Goal: Use online tool/utility: Utilize a website feature to perform a specific function

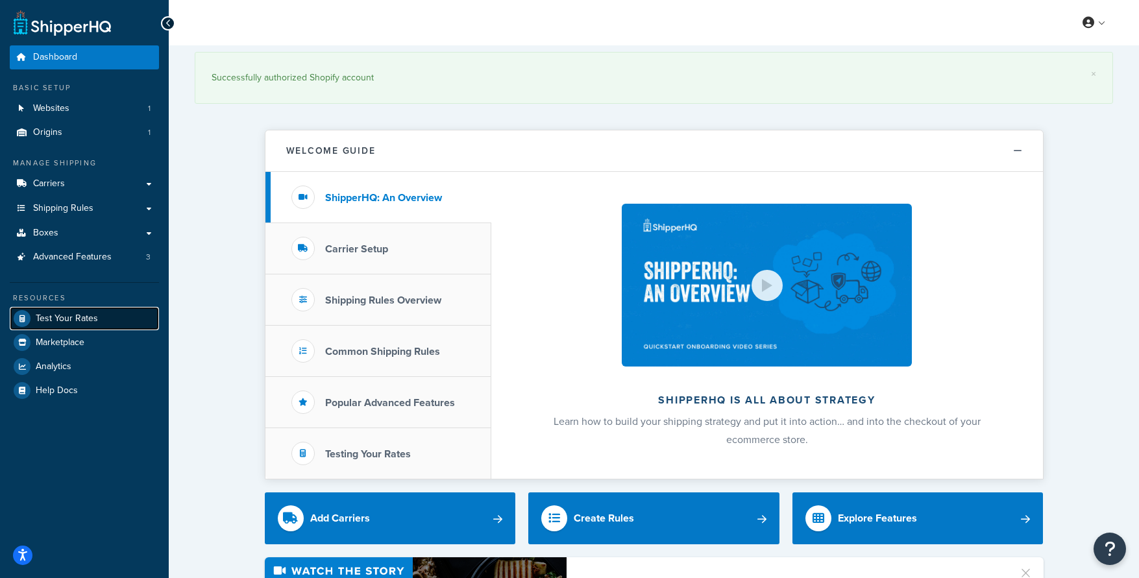
click at [74, 322] on span "Test Your Rates" at bounding box center [67, 319] width 62 height 11
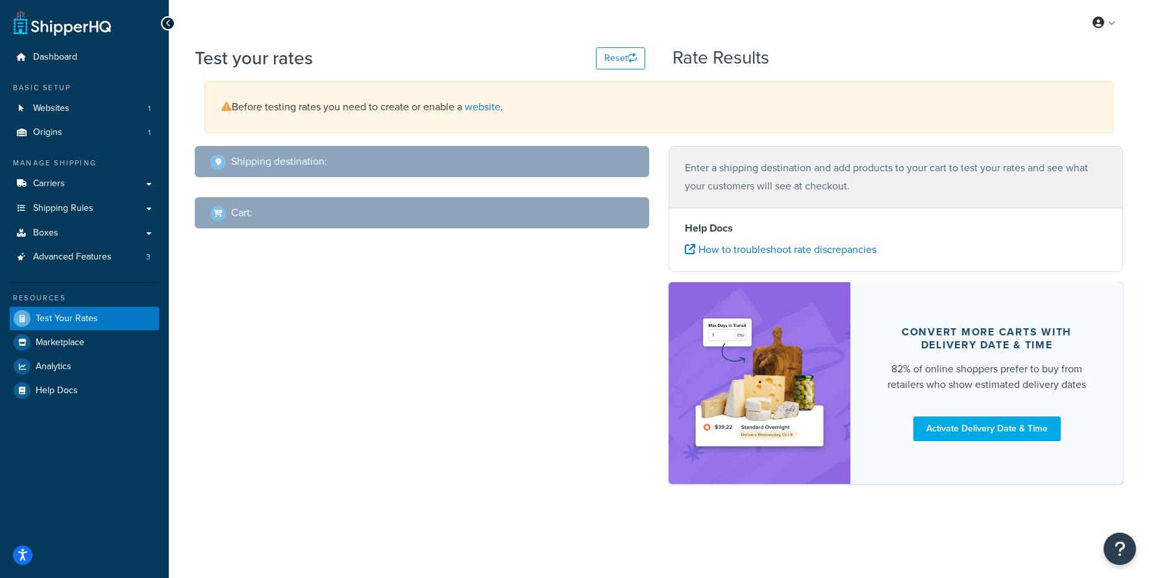
select select "[GEOGRAPHIC_DATA]"
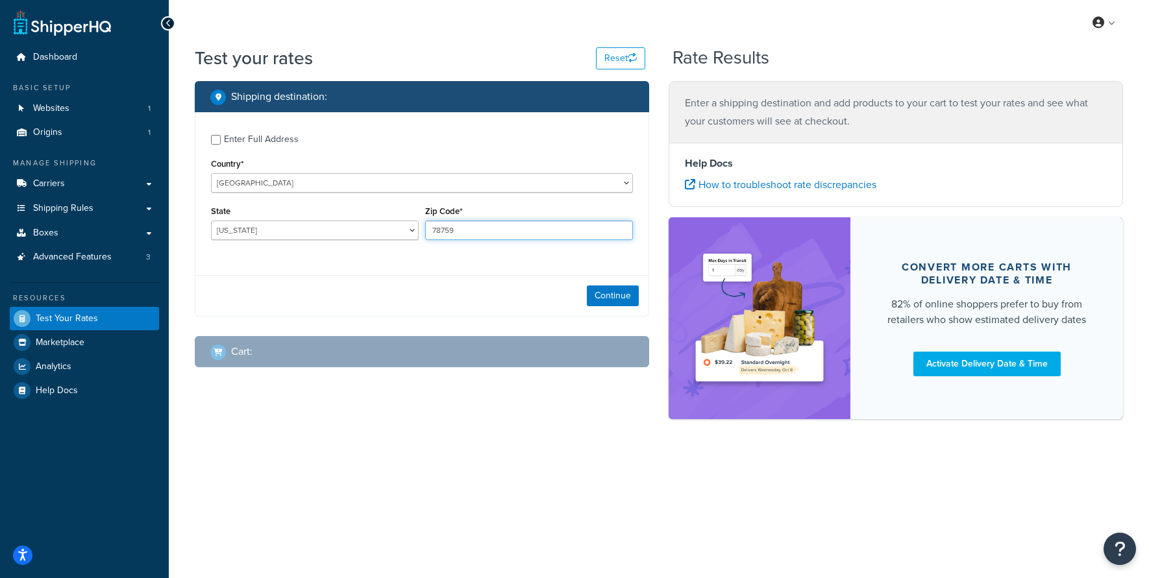
click at [483, 230] on input "78759" at bounding box center [529, 230] width 208 height 19
paste input "33405"
type input "33405"
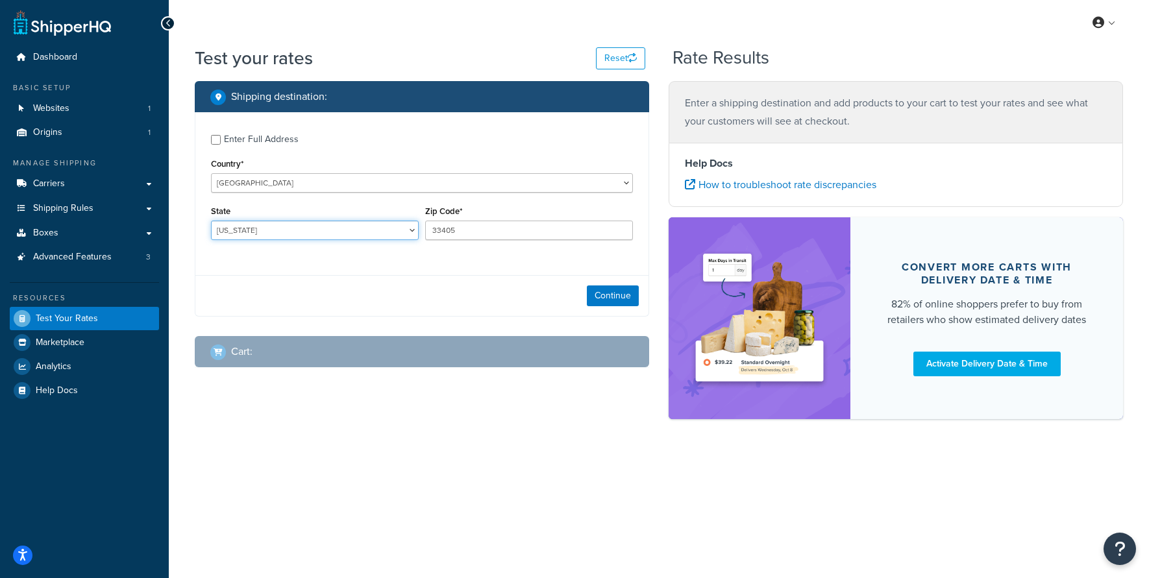
click at [306, 230] on select "[US_STATE] [US_STATE] [US_STATE] [US_STATE] [US_STATE] Armed Forces Americas Ar…" at bounding box center [315, 230] width 208 height 19
select select "FL"
click at [211, 221] on select "[US_STATE] [US_STATE] [US_STATE] [US_STATE] [US_STATE] Armed Forces Americas Ar…" at bounding box center [315, 230] width 208 height 19
click at [603, 305] on button "Continue" at bounding box center [613, 296] width 52 height 21
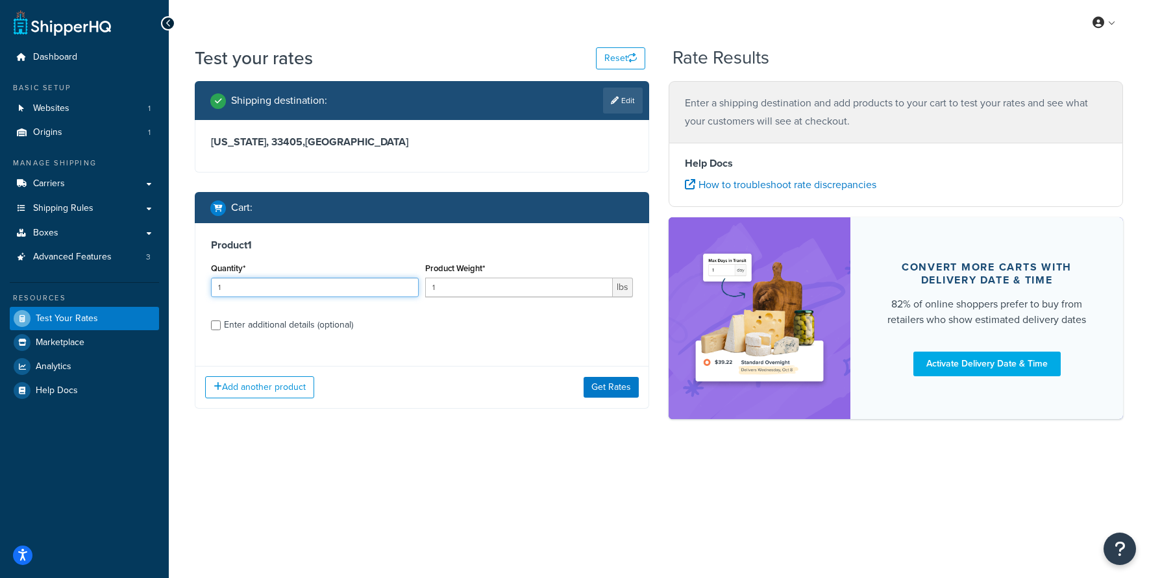
click at [308, 292] on input "1" at bounding box center [315, 287] width 208 height 19
click at [451, 292] on input "1" at bounding box center [519, 287] width 188 height 19
click at [475, 290] on input "1" at bounding box center [519, 287] width 188 height 19
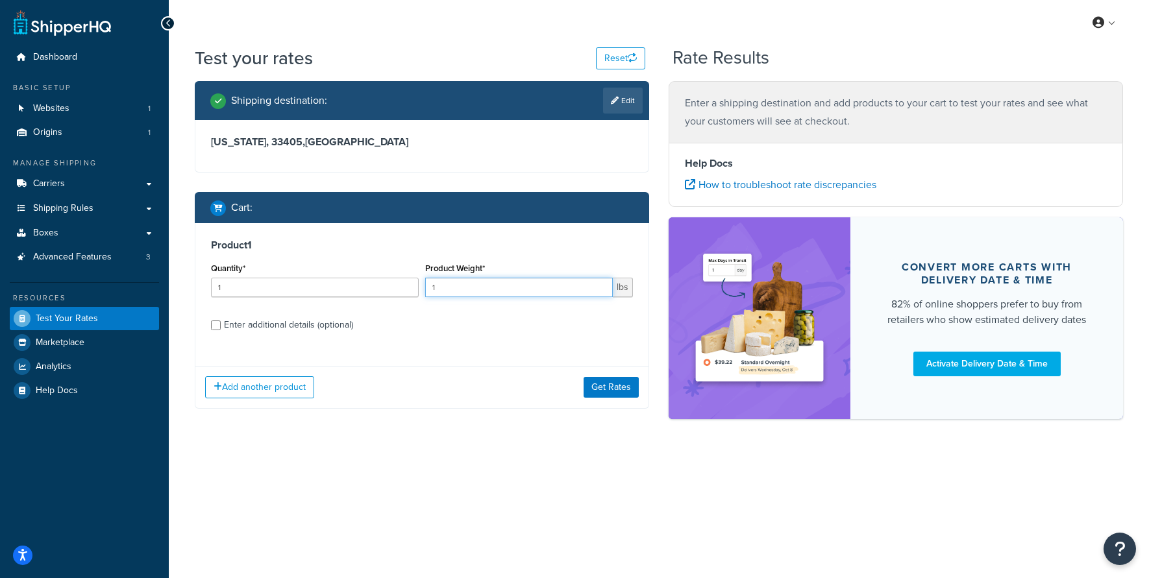
drag, startPoint x: 475, startPoint y: 290, endPoint x: 421, endPoint y: 289, distance: 53.9
click at [422, 289] on div "Product Weight* 1 lbs" at bounding box center [529, 283] width 214 height 47
paste input "400.0"
type input "1400.0"
click at [220, 327] on input "Enter additional details (optional)" at bounding box center [216, 326] width 10 height 10
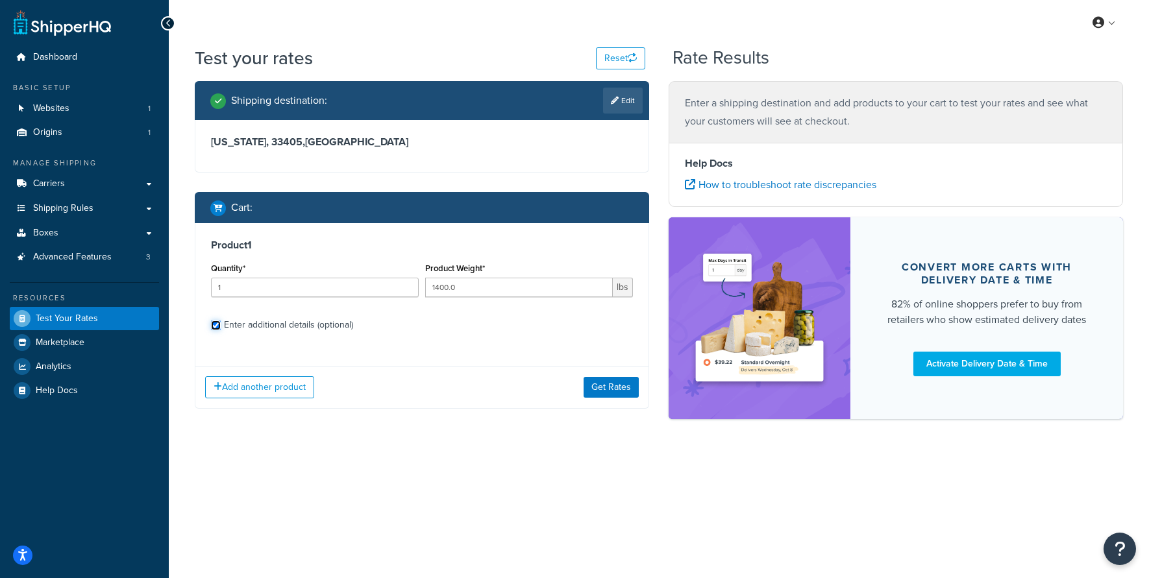
checkbox input "true"
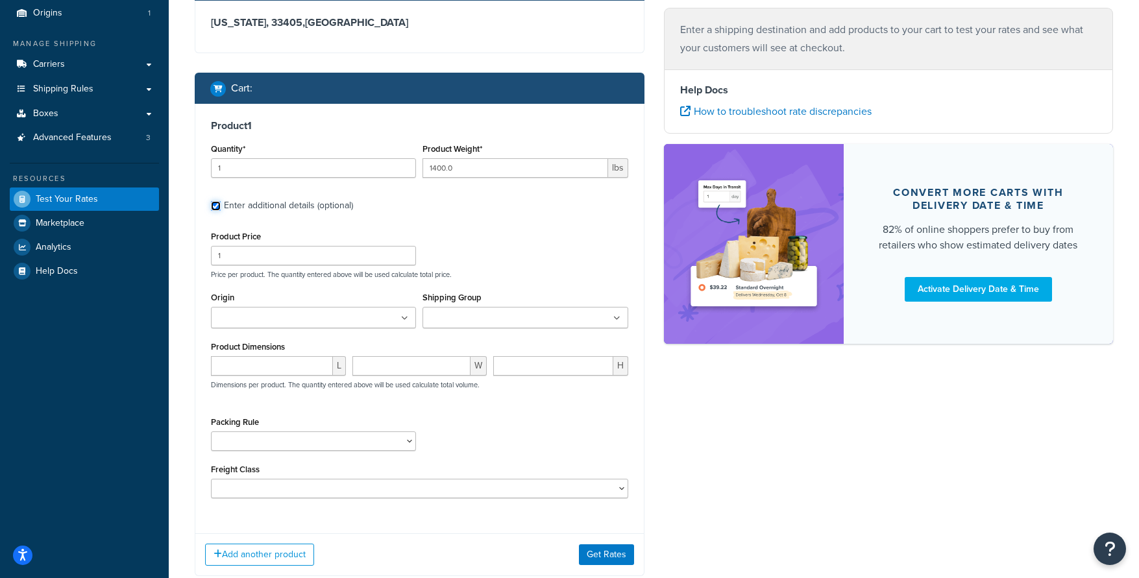
scroll to position [132, 0]
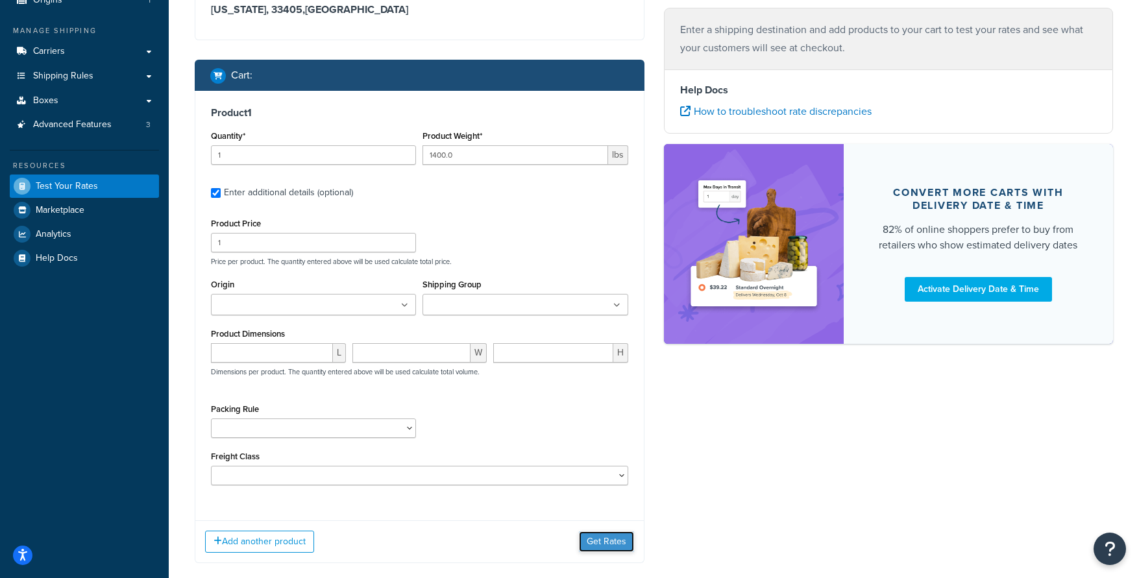
click at [611, 541] on button "Get Rates" at bounding box center [606, 542] width 55 height 21
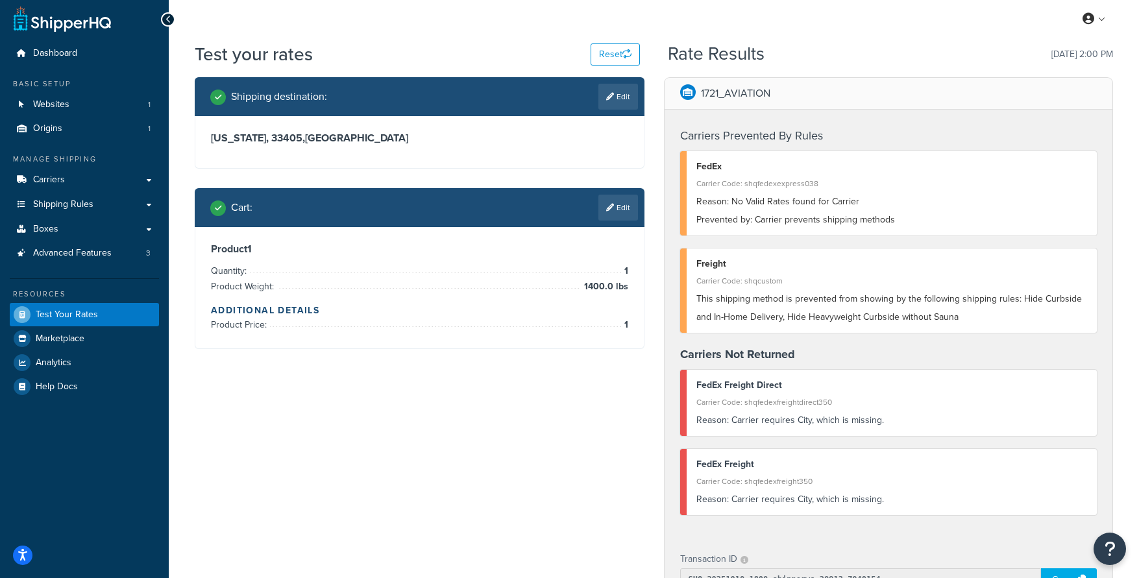
scroll to position [0, 0]
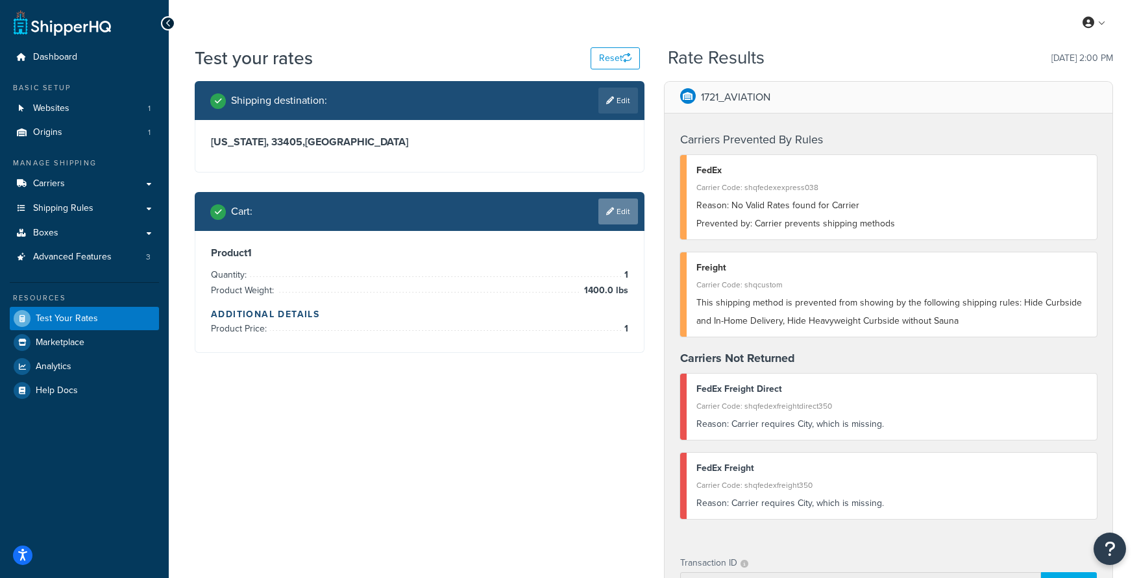
click at [613, 211] on link "Edit" at bounding box center [619, 212] width 40 height 26
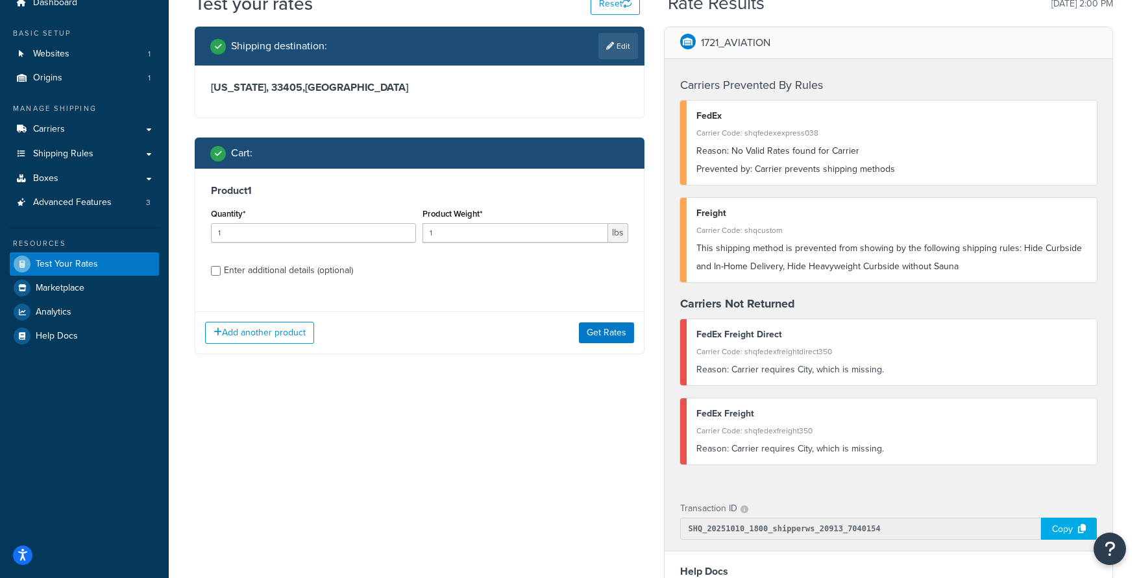
scroll to position [116, 0]
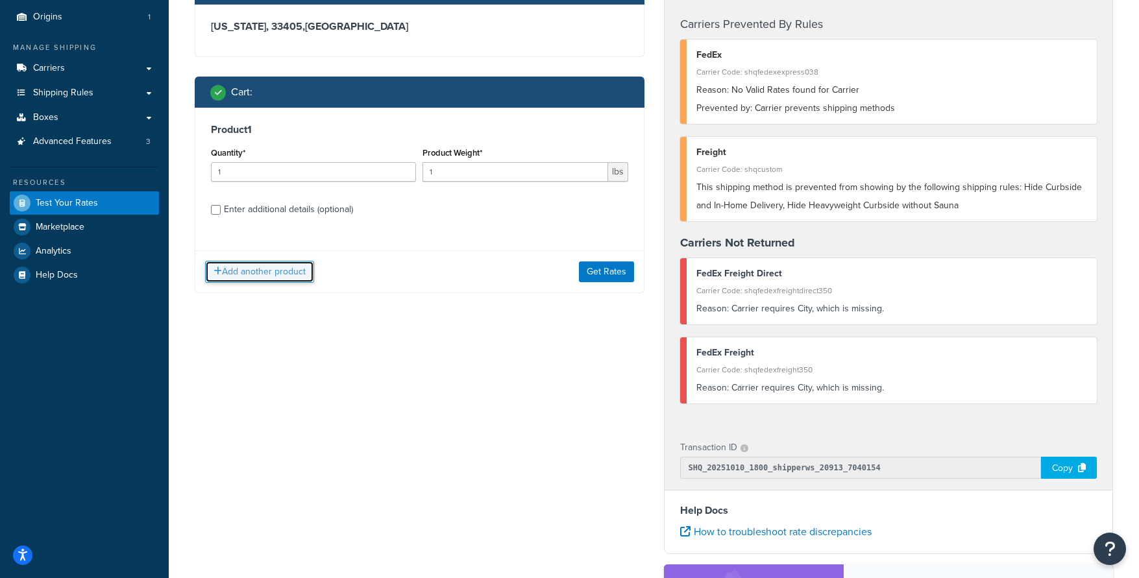
click at [250, 271] on button "Add another product" at bounding box center [259, 272] width 109 height 22
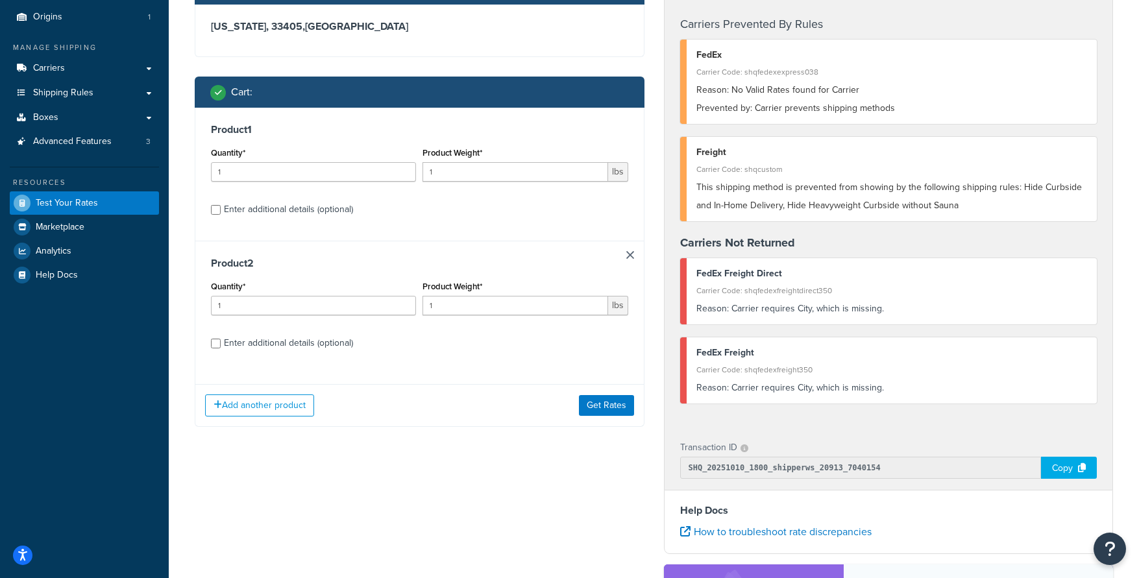
click at [634, 258] on div "Product 2 Quantity* 1 Product Weight* 1 lbs Enter additional details (optional)" at bounding box center [419, 308] width 449 height 134
click at [626, 253] on link at bounding box center [630, 255] width 8 height 8
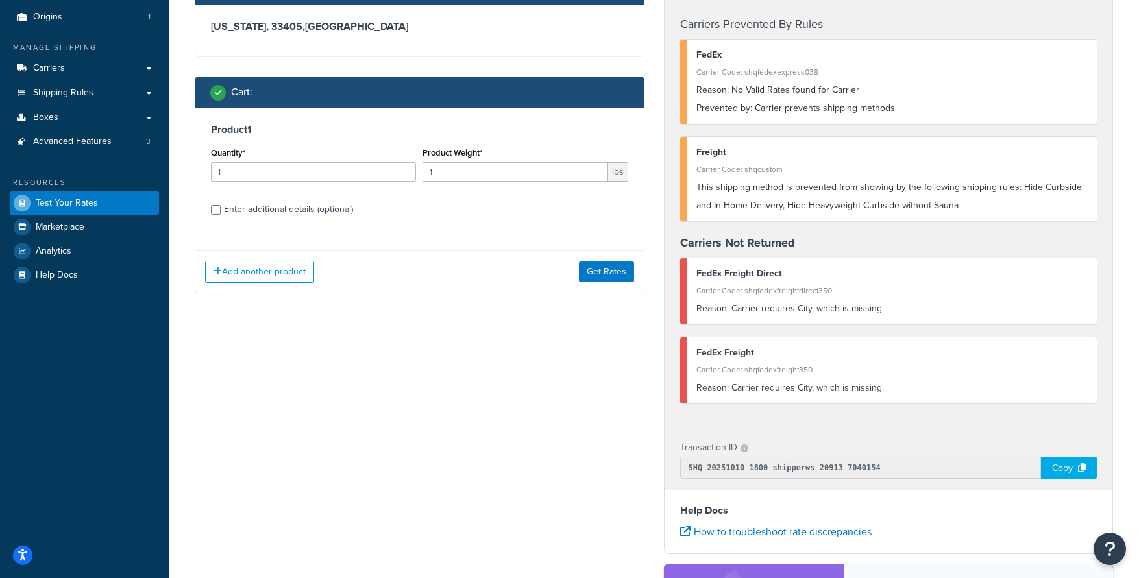
click at [222, 212] on div "Enter additional details (optional)" at bounding box center [419, 208] width 417 height 21
click at [216, 212] on input "Enter additional details (optional)" at bounding box center [216, 210] width 10 height 10
checkbox input "true"
